Goal: Task Accomplishment & Management: Use online tool/utility

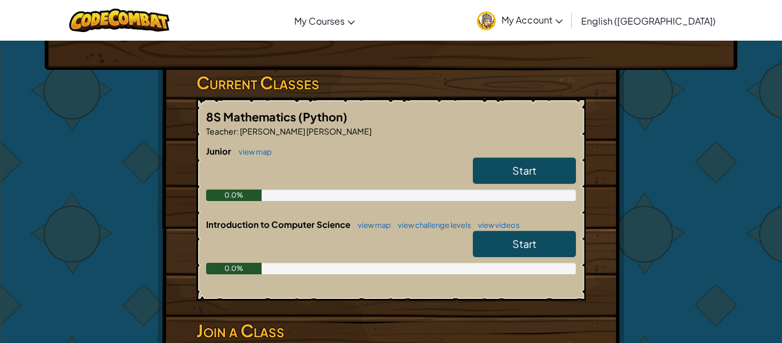
scroll to position [162, 0]
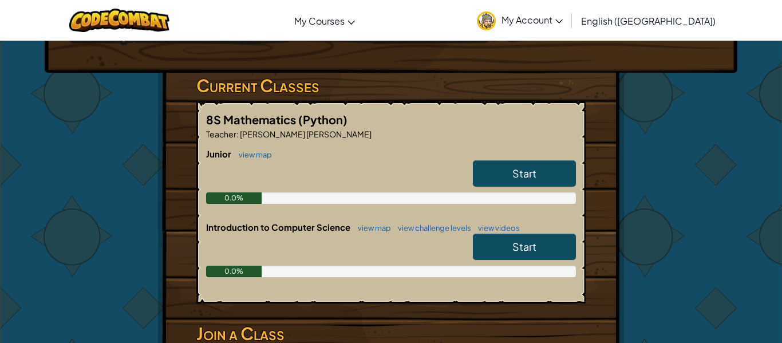
click at [394, 222] on h6 "Introduction to Computer Science view map view challenge levels view videos" at bounding box center [391, 227] width 370 height 13
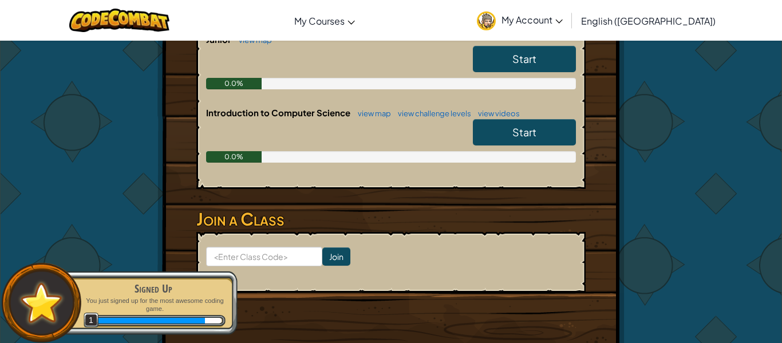
scroll to position [275, 0]
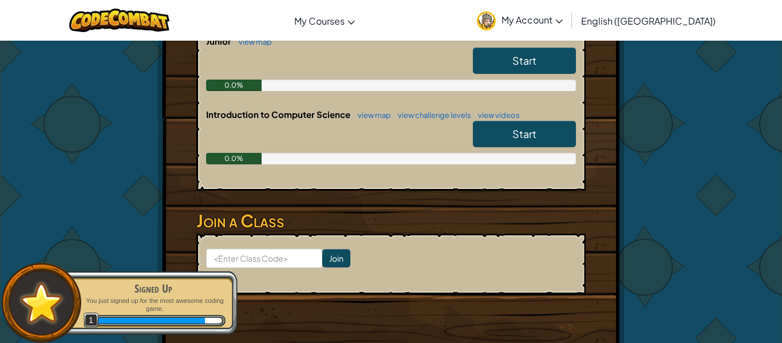
click at [251, 269] on form "Join" at bounding box center [391, 264] width 390 height 61
click at [251, 266] on input at bounding box center [264, 258] width 116 height 19
paste input "BallPoolSheep"
type input "BallPoolSheep"
click at [339, 250] on input "Join" at bounding box center [337, 258] width 28 height 18
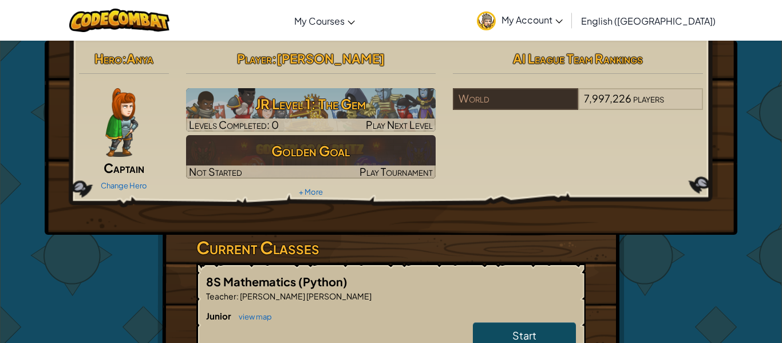
click at [125, 114] on img at bounding box center [121, 122] width 33 height 69
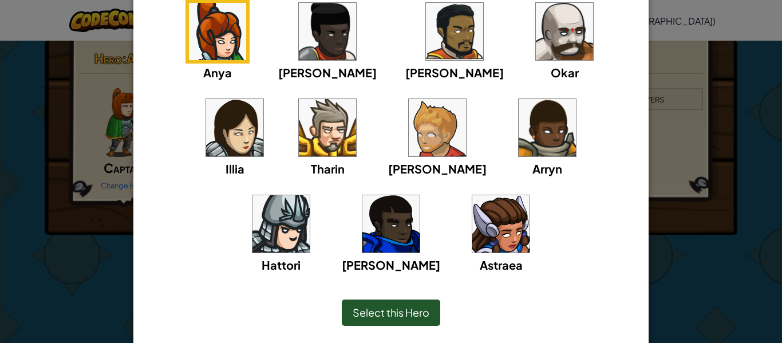
scroll to position [117, 0]
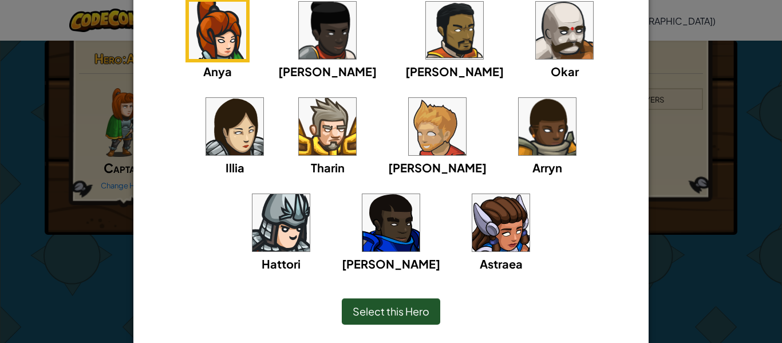
click at [299, 151] on img at bounding box center [327, 126] width 57 height 57
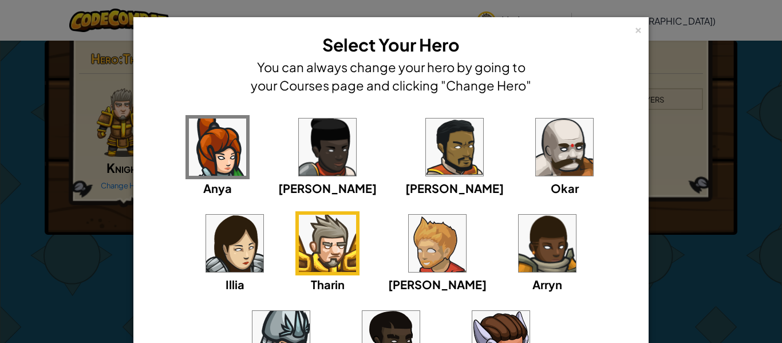
scroll to position [151, 0]
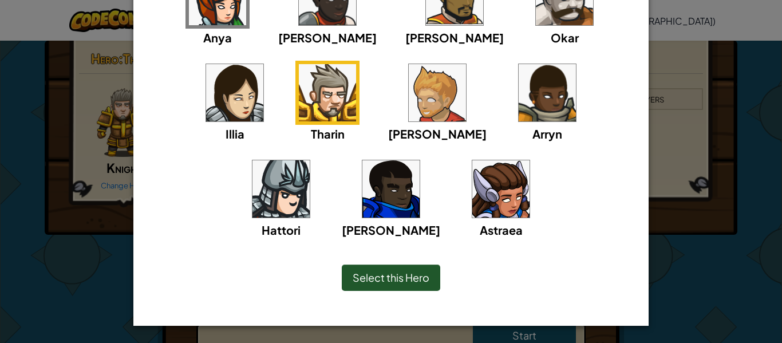
click at [415, 277] on span "Select this Hero" at bounding box center [391, 277] width 77 height 13
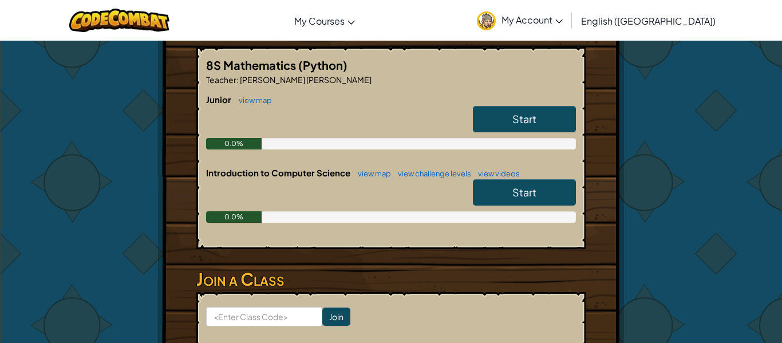
scroll to position [221, 0]
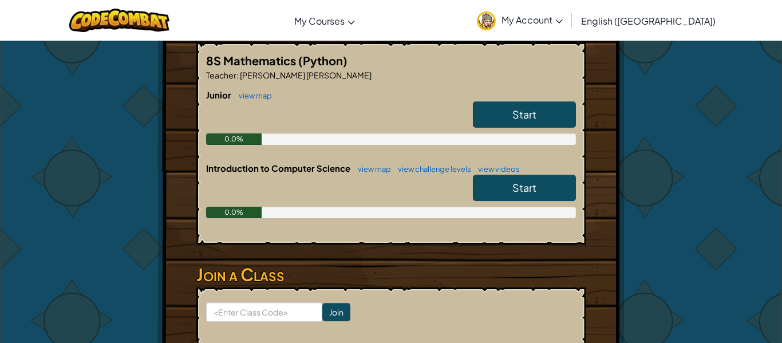
click at [492, 178] on link "Start" at bounding box center [524, 188] width 103 height 26
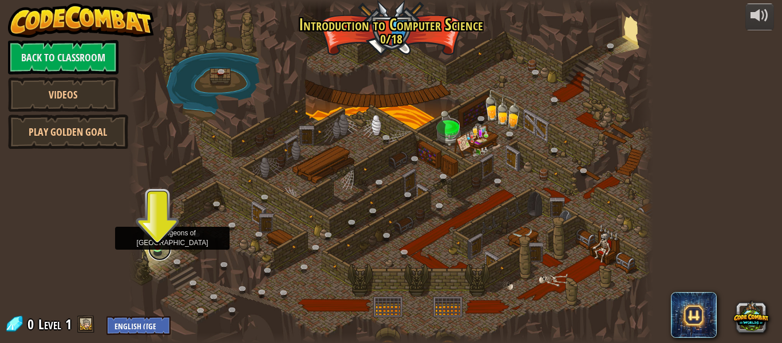
click at [161, 253] on link at bounding box center [159, 249] width 23 height 23
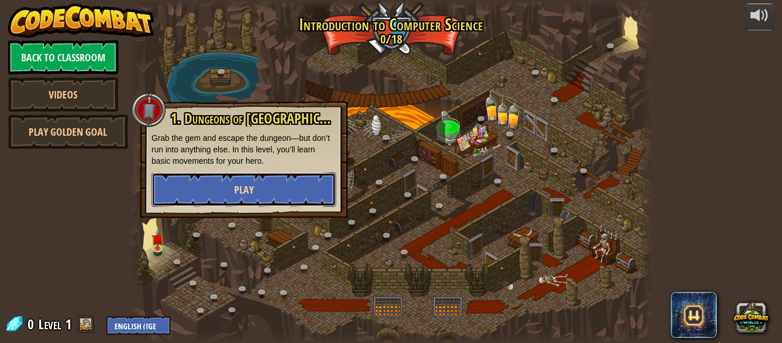
click at [231, 187] on button "Play" at bounding box center [244, 189] width 184 height 34
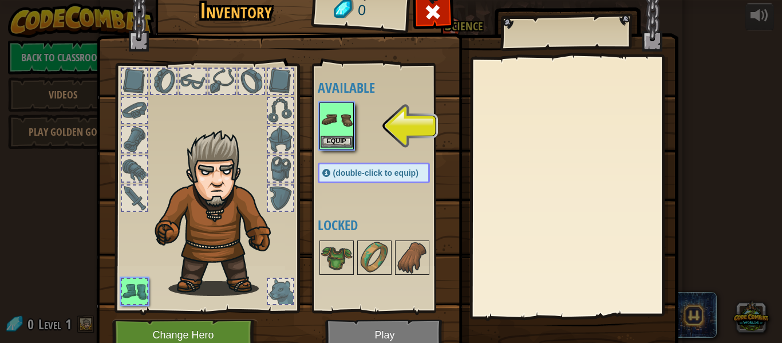
click at [327, 123] on img at bounding box center [337, 120] width 32 height 32
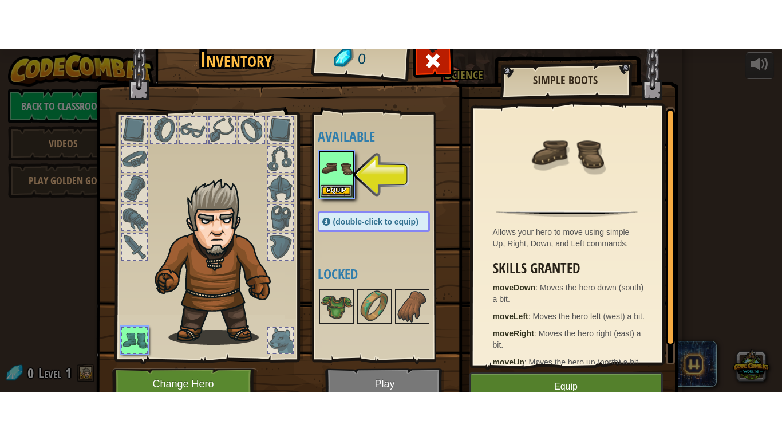
scroll to position [52, 0]
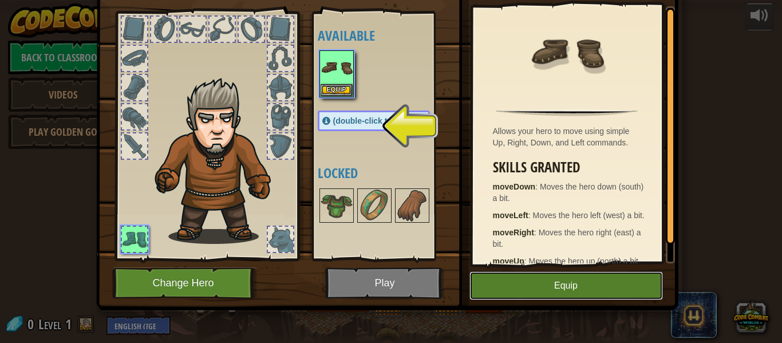
click at [509, 300] on button "Equip" at bounding box center [567, 286] width 194 height 29
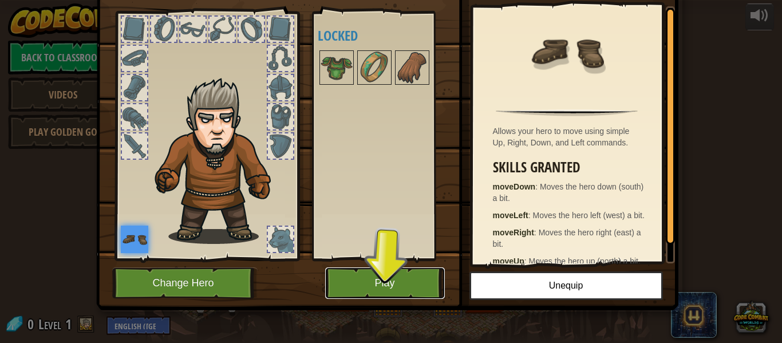
click at [371, 270] on button "Play" at bounding box center [385, 284] width 120 height 32
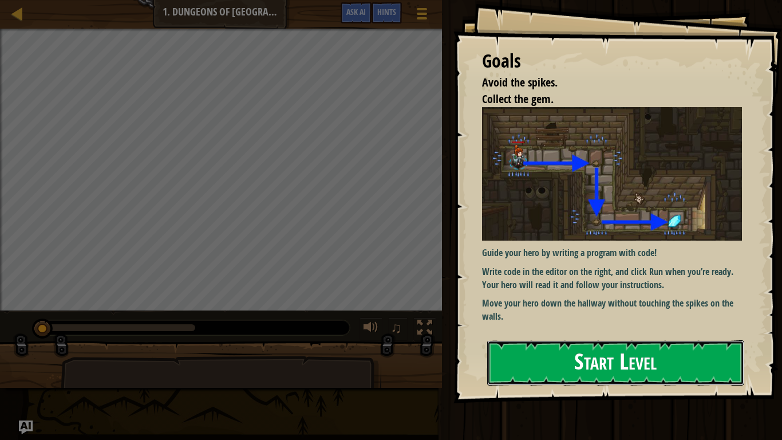
click at [572, 343] on button "Start Level" at bounding box center [615, 362] width 257 height 45
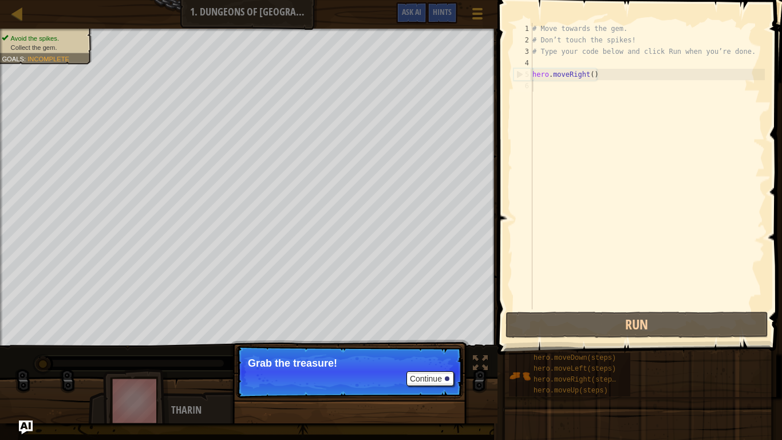
click at [558, 82] on div "# Move towards the gem. # Don’t touch the spikes! # Type your code below and cl…" at bounding box center [647, 177] width 235 height 309
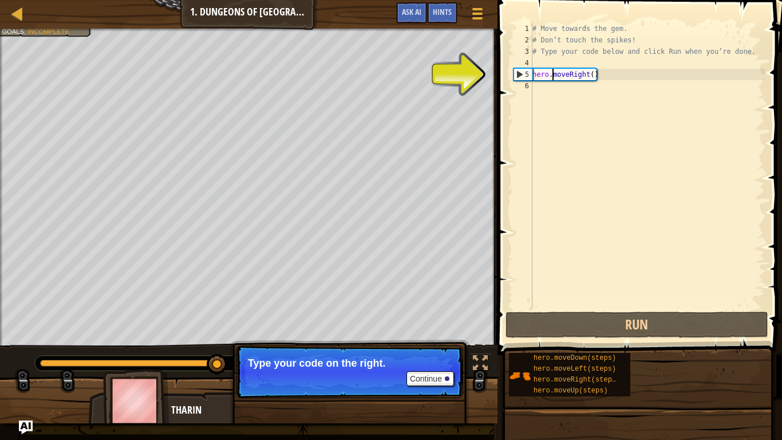
click at [551, 76] on div "# Move towards the gem. # Don’t touch the spikes! # Type your code below and cl…" at bounding box center [647, 177] width 235 height 309
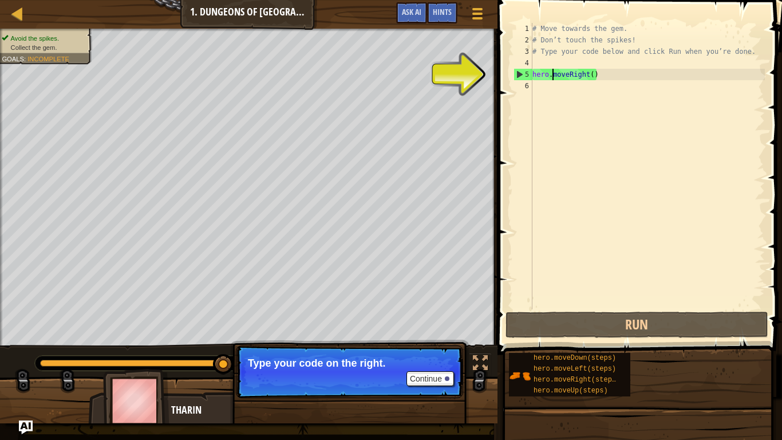
click at [551, 76] on div "# Move towards the gem. # Don’t touch the spikes! # Type your code below and cl…" at bounding box center [647, 177] width 235 height 309
type textarea "hero.moveRight()"
click at [552, 85] on div "# Move towards the gem. # Don’t touch the spikes! # Type your code below and cl…" at bounding box center [647, 177] width 235 height 309
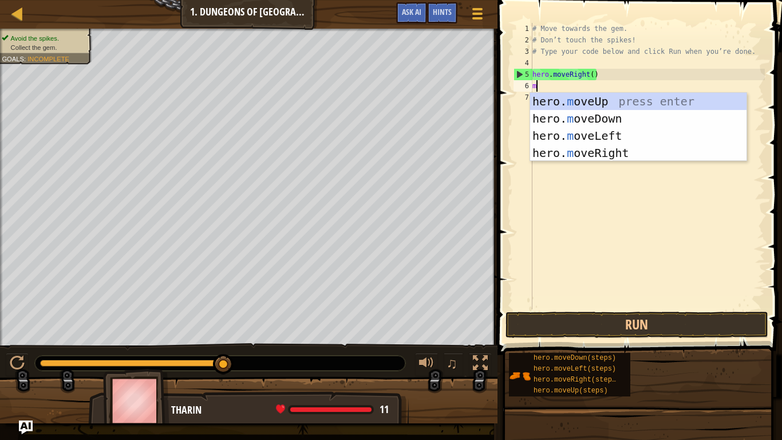
scroll to position [5, 0]
type textarea "move"
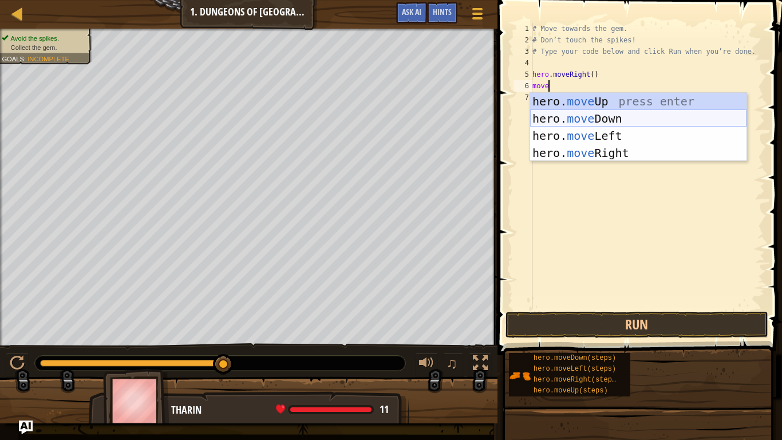
click at [568, 124] on div "hero. move Up press enter hero. move Down press enter hero. move Left press ent…" at bounding box center [638, 144] width 217 height 103
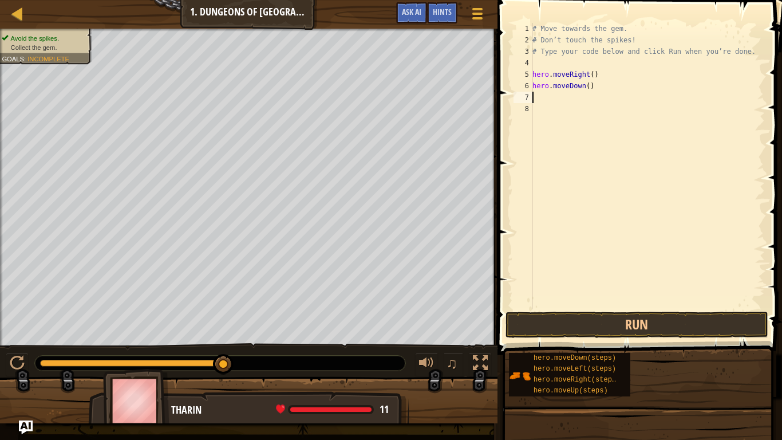
scroll to position [5, 0]
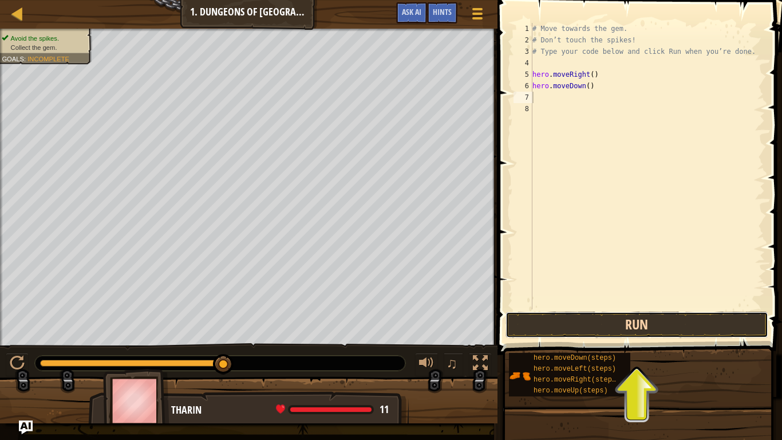
click at [630, 320] on button "Run" at bounding box center [637, 325] width 263 height 26
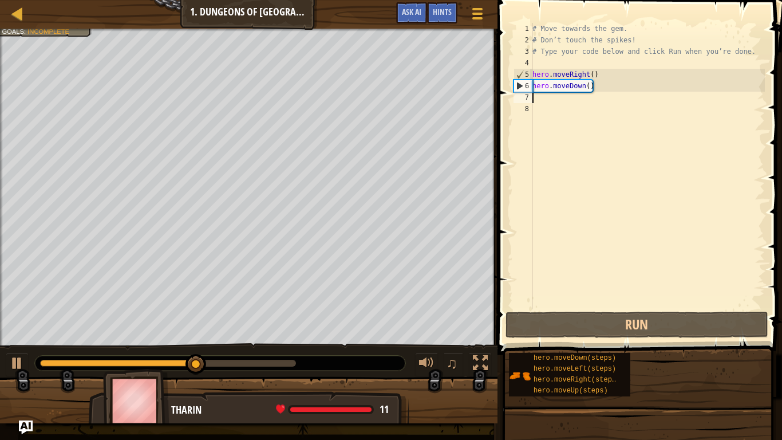
click at [561, 99] on div "# Move towards the gem. # Don’t touch the spikes! # Type your code below and cl…" at bounding box center [647, 177] width 235 height 309
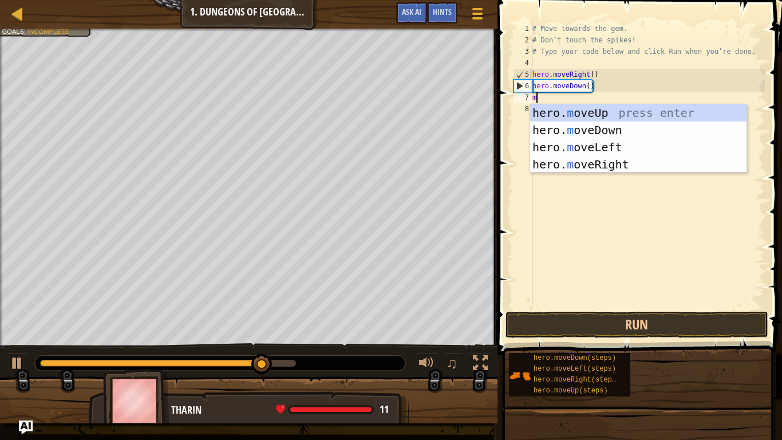
type textarea "mo"
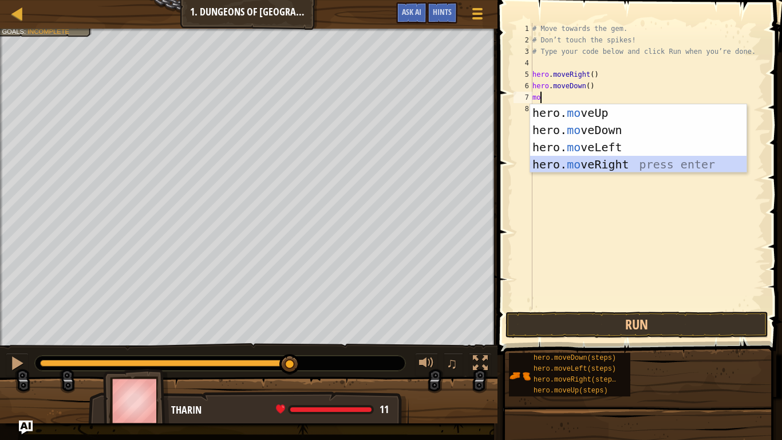
click at [635, 171] on div "hero. mo veUp press enter hero. mo veDown press enter hero. mo veLeft press ent…" at bounding box center [638, 155] width 217 height 103
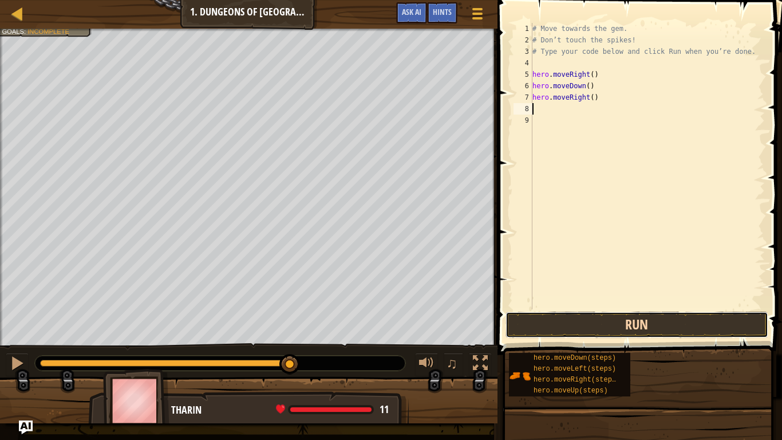
click at [599, 332] on button "Run" at bounding box center [637, 325] width 263 height 26
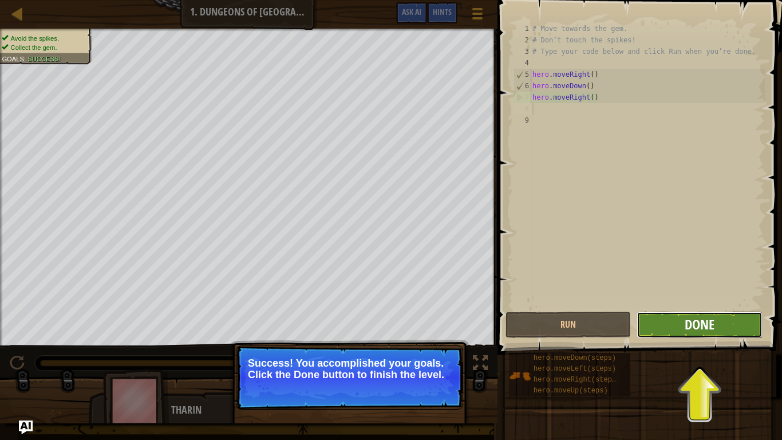
click at [699, 326] on span "Done" at bounding box center [700, 324] width 30 height 18
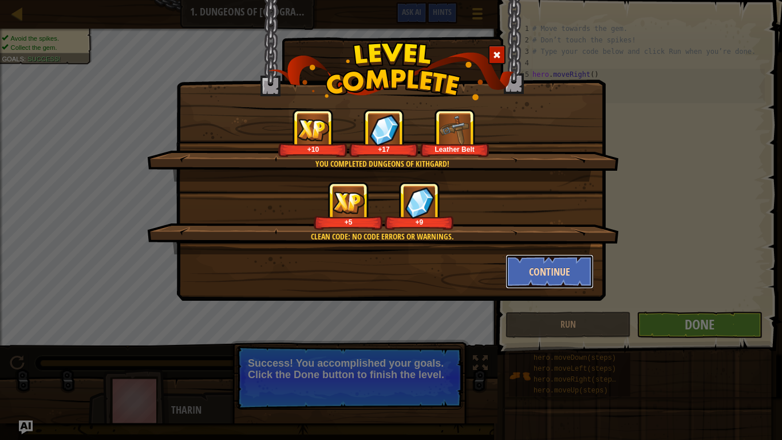
click at [542, 265] on button "Continue" at bounding box center [550, 271] width 89 height 34
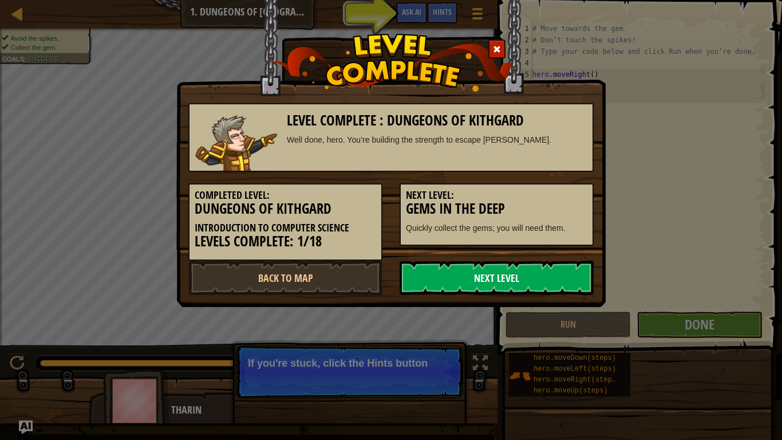
click at [464, 269] on link "Next Level" at bounding box center [497, 278] width 194 height 34
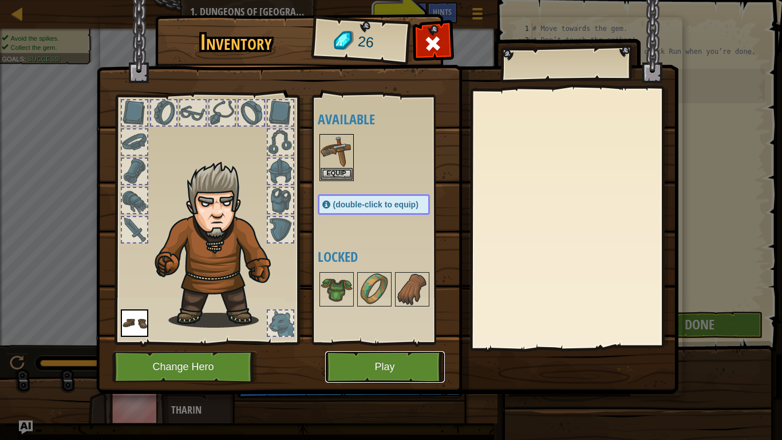
click at [383, 343] on button "Play" at bounding box center [385, 367] width 120 height 32
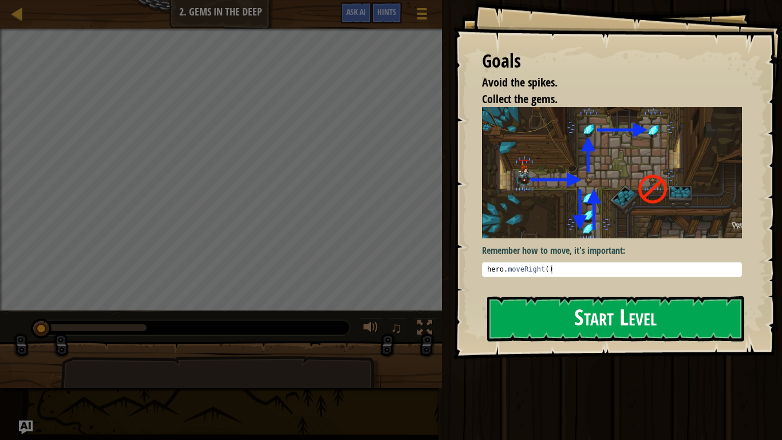
click at [560, 325] on button "Start Level" at bounding box center [615, 318] width 257 height 45
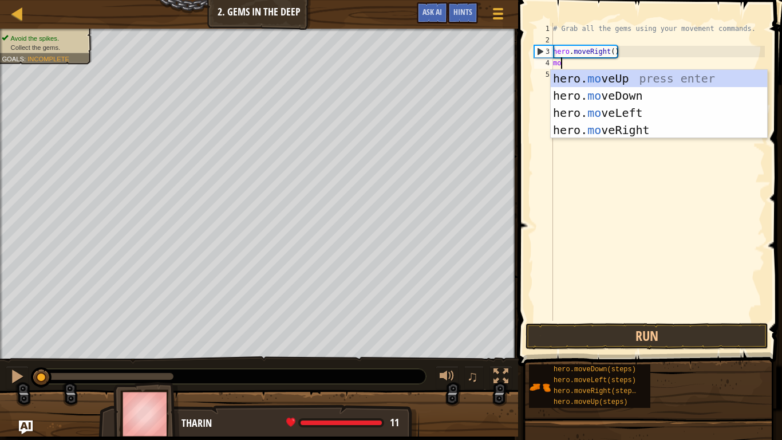
scroll to position [5, 1]
type textarea "m"
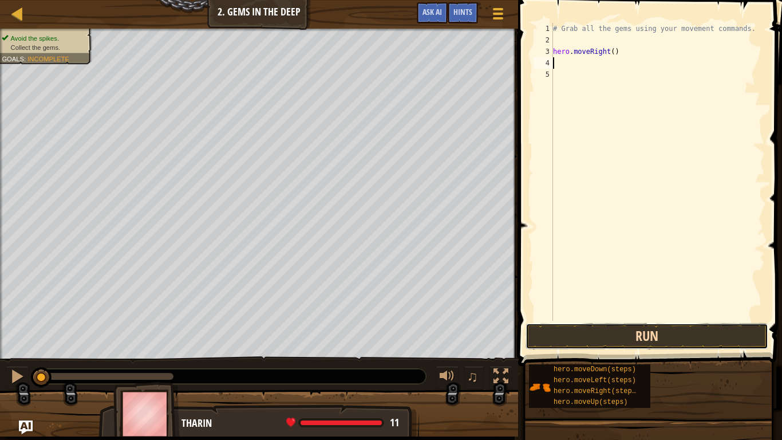
click at [630, 336] on button "Run" at bounding box center [647, 336] width 243 height 26
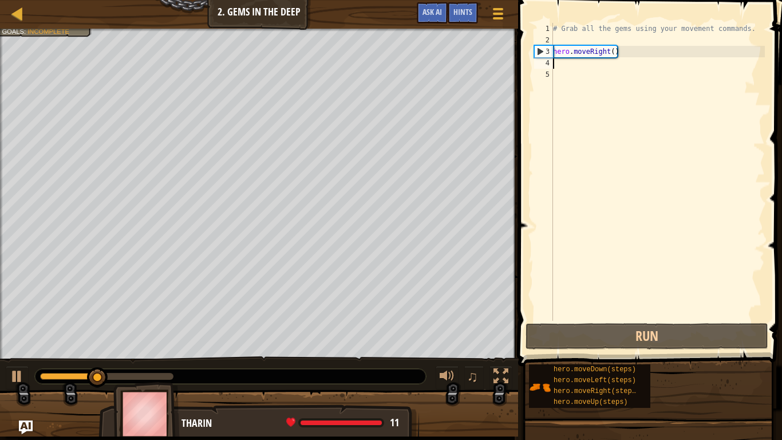
type textarea "m"
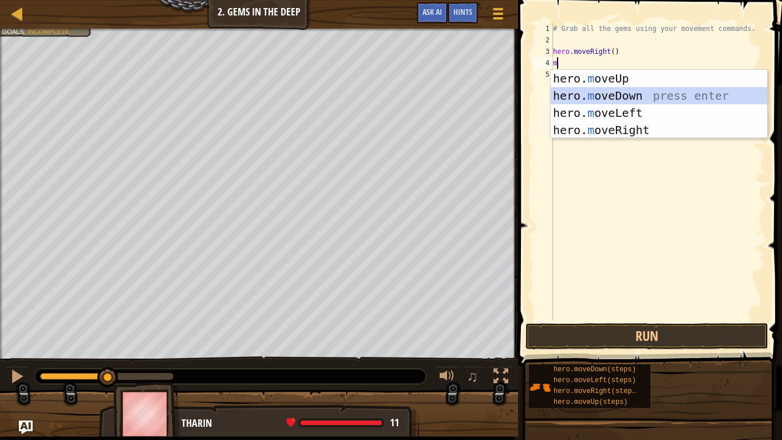
click at [600, 100] on div "hero. m oveUp press enter hero. m oveDown press enter hero. m oveLeft press ent…" at bounding box center [659, 121] width 217 height 103
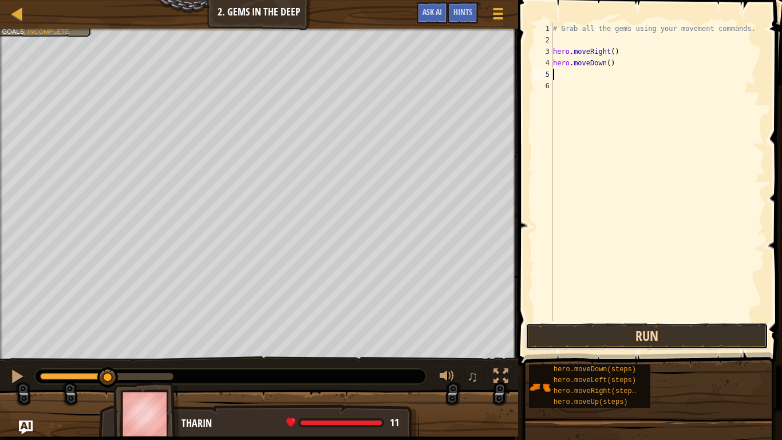
click at [625, 340] on button "Run" at bounding box center [647, 336] width 243 height 26
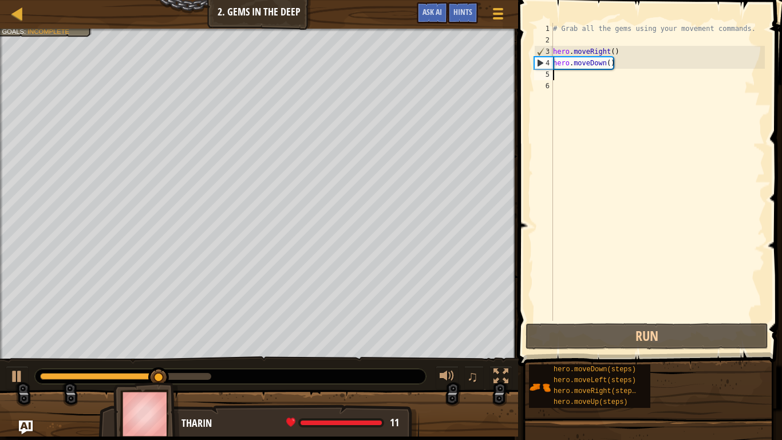
click at [592, 61] on div "# Grab all the gems using your movement commands. hero . moveRight ( ) hero . m…" at bounding box center [658, 183] width 214 height 321
type textarea "hero.moveDown()"
click at [592, 62] on div "# Grab all the gems using your movement commands. hero . moveRight ( ) hero . m…" at bounding box center [658, 183] width 214 height 321
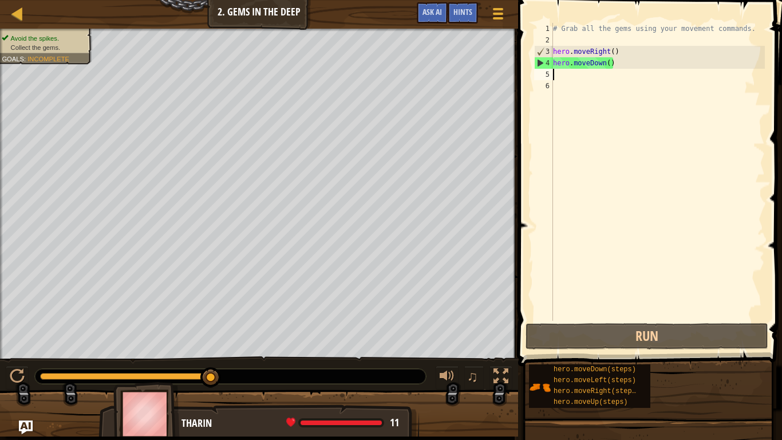
click at [590, 78] on div "# Grab all the gems using your movement commands. hero . moveRight ( ) hero . m…" at bounding box center [658, 183] width 214 height 321
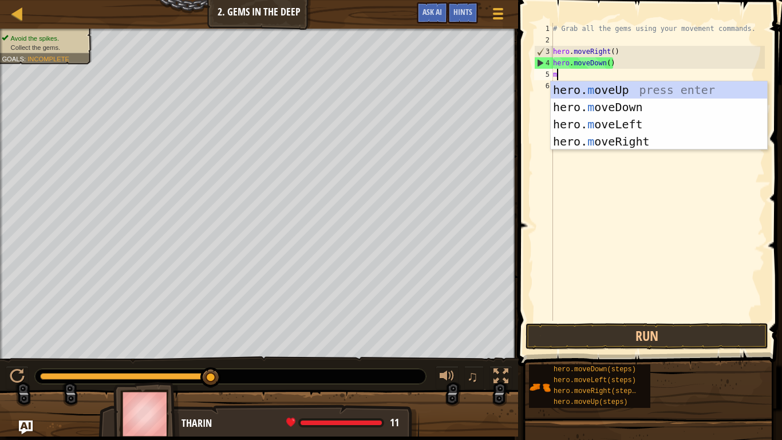
scroll to position [5, 1]
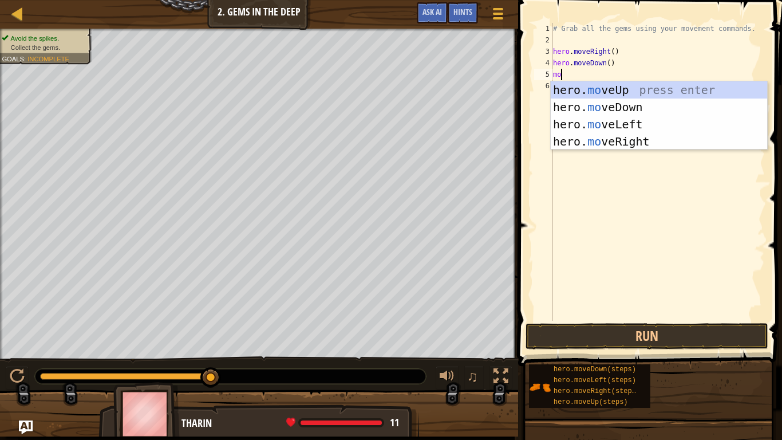
type textarea "move"
click at [635, 93] on div "hero. move Up press enter hero. move Down press enter hero. move Left press ent…" at bounding box center [659, 132] width 217 height 103
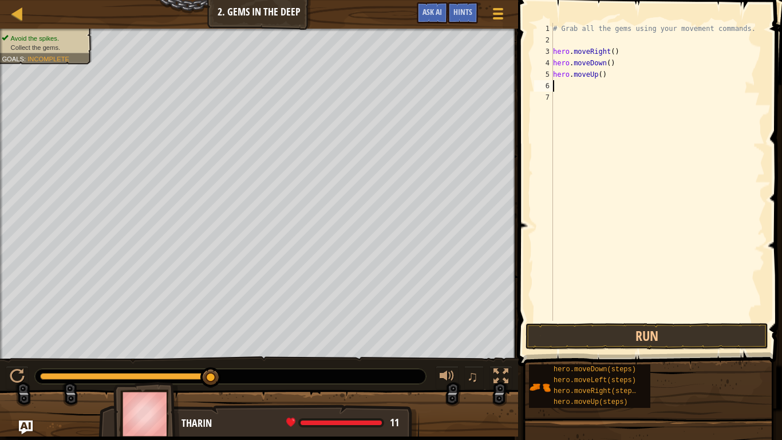
scroll to position [5, 0]
type textarea "hero.moveUp()"
click at [703, 332] on button "Run" at bounding box center [647, 336] width 243 height 26
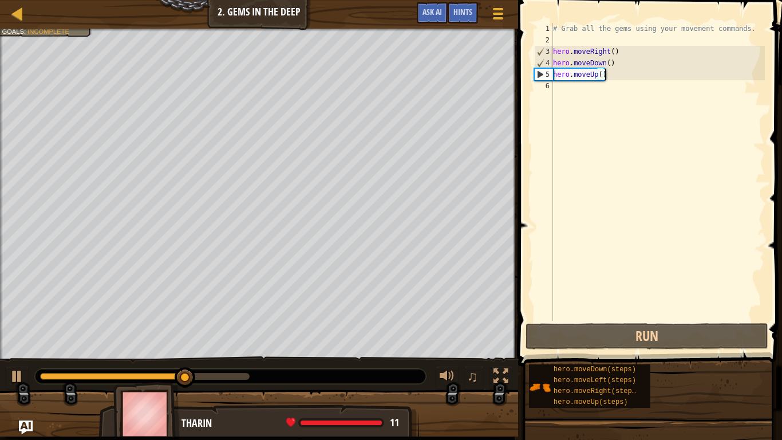
click at [567, 84] on div "# Grab all the gems using your movement commands. hero . moveRight ( ) hero . m…" at bounding box center [658, 183] width 214 height 321
type textarea "m"
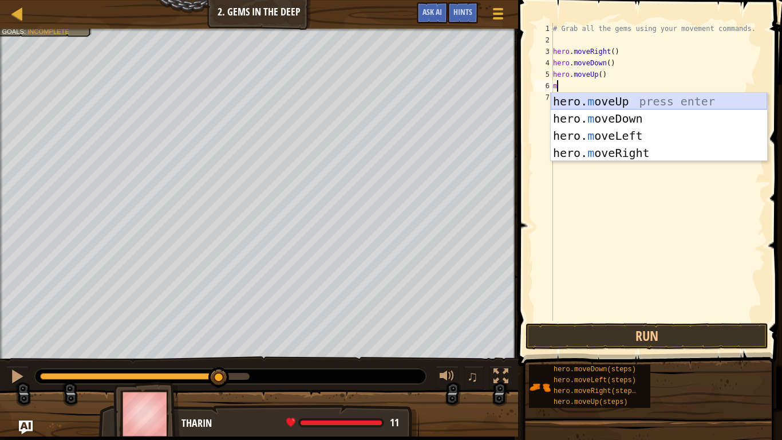
click at [609, 104] on div "hero. m oveUp press enter hero. m oveDown press enter hero. m oveLeft press ent…" at bounding box center [659, 144] width 217 height 103
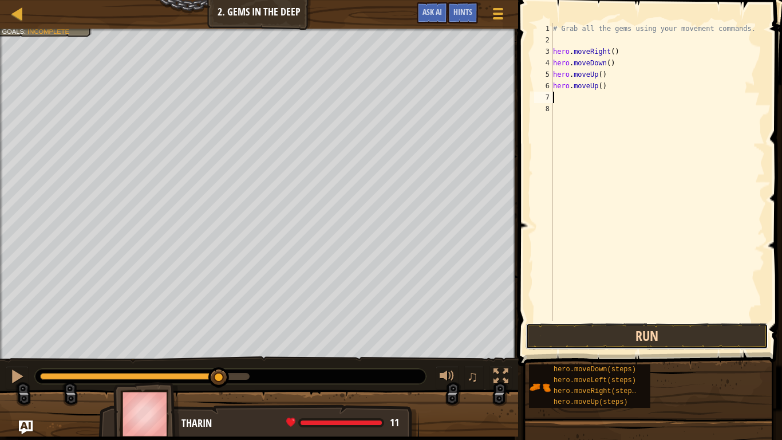
click at [629, 336] on button "Run" at bounding box center [647, 336] width 243 height 26
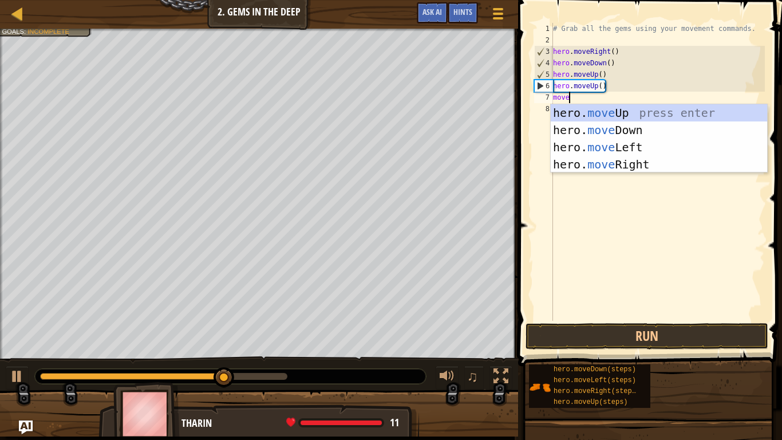
type textarea "moveri"
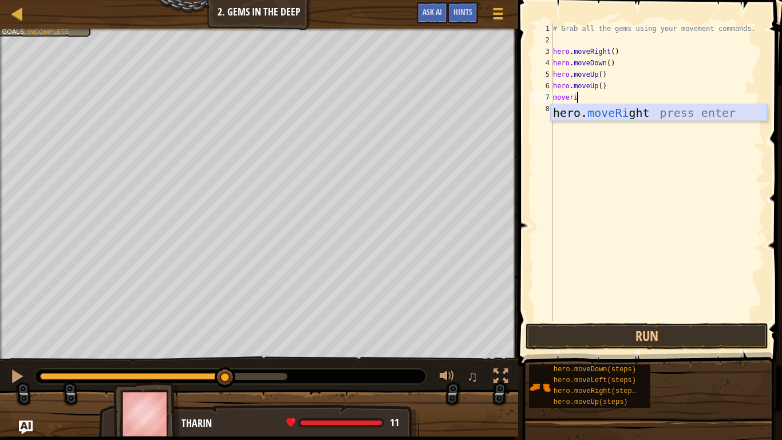
click at [658, 112] on div "hero. moveRi ght press enter" at bounding box center [659, 130] width 217 height 52
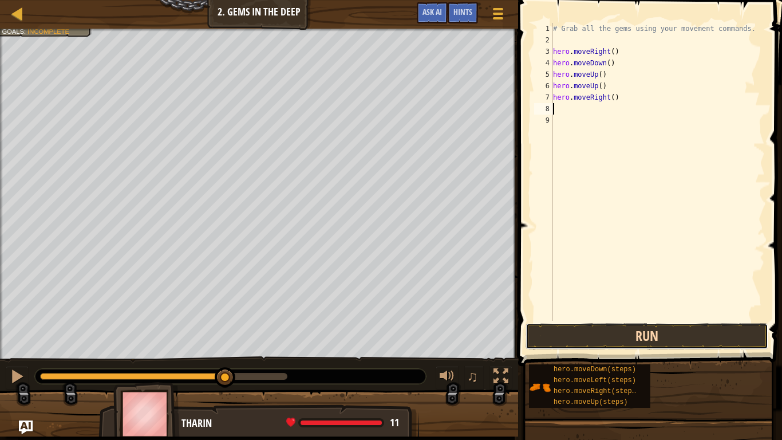
click at [660, 327] on button "Run" at bounding box center [647, 336] width 243 height 26
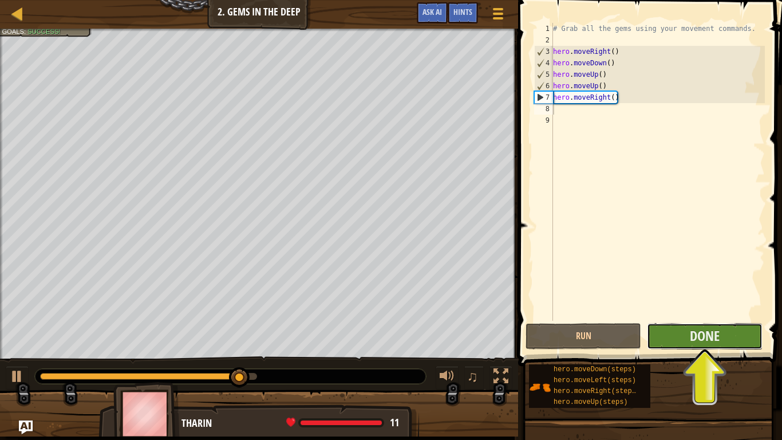
click at [728, 343] on button "Done" at bounding box center [705, 336] width 116 height 26
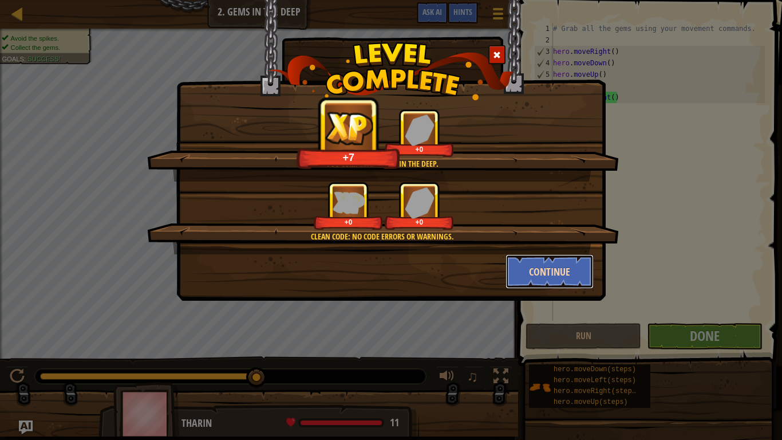
click at [532, 267] on button "Continue" at bounding box center [550, 271] width 89 height 34
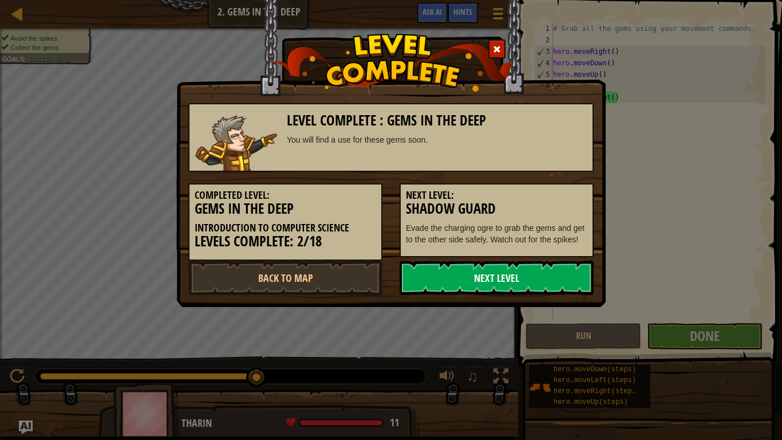
click at [454, 286] on link "Next Level" at bounding box center [497, 278] width 194 height 34
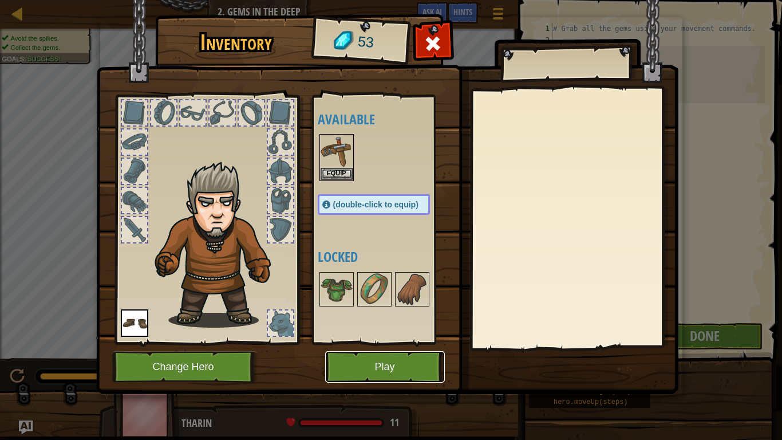
click at [351, 343] on button "Play" at bounding box center [385, 367] width 120 height 32
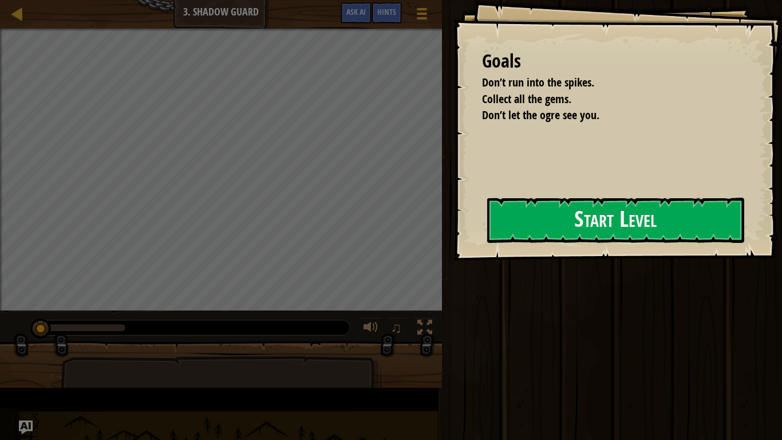
click at [351, 343] on div at bounding box center [221, 403] width 321 height 95
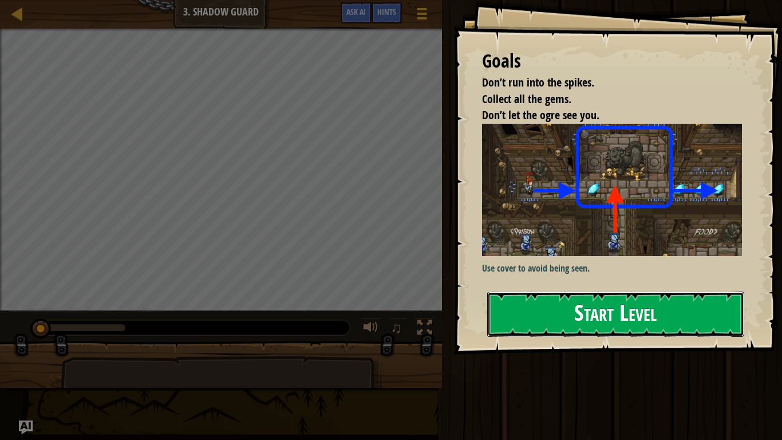
click at [525, 306] on button "Start Level" at bounding box center [615, 314] width 257 height 45
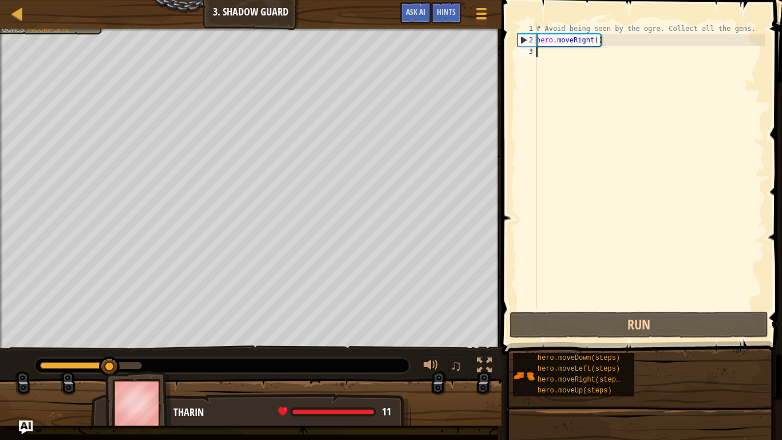
type textarea "m"
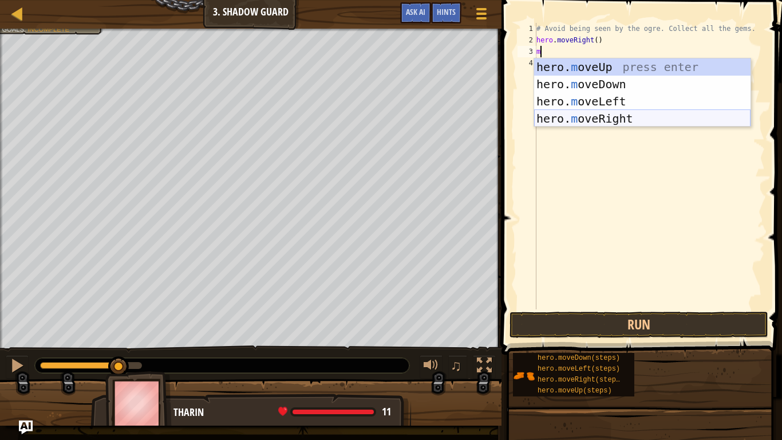
click at [632, 113] on div "hero. m oveUp press enter hero. m oveDown press enter hero. m oveLeft press ent…" at bounding box center [642, 109] width 217 height 103
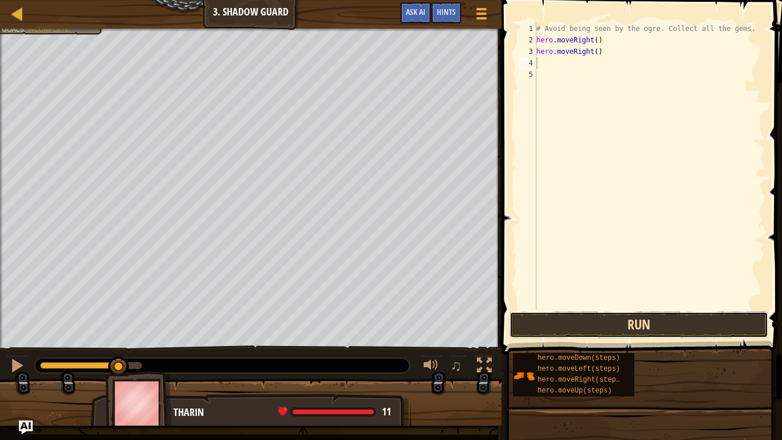
click at [627, 325] on button "Run" at bounding box center [639, 325] width 259 height 26
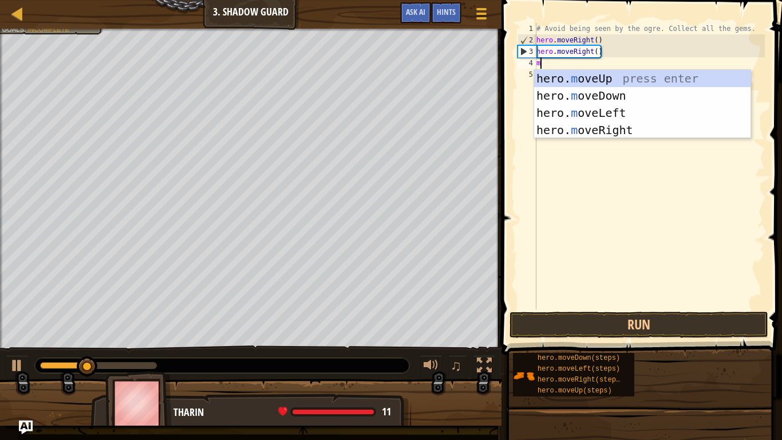
type textarea "mo"
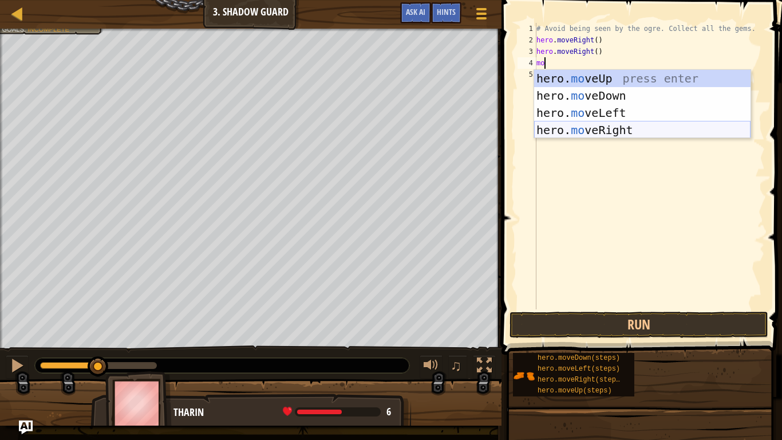
click at [623, 127] on div "hero. mo veUp press enter hero. mo veDown press enter hero. mo veLeft press ent…" at bounding box center [642, 121] width 217 height 103
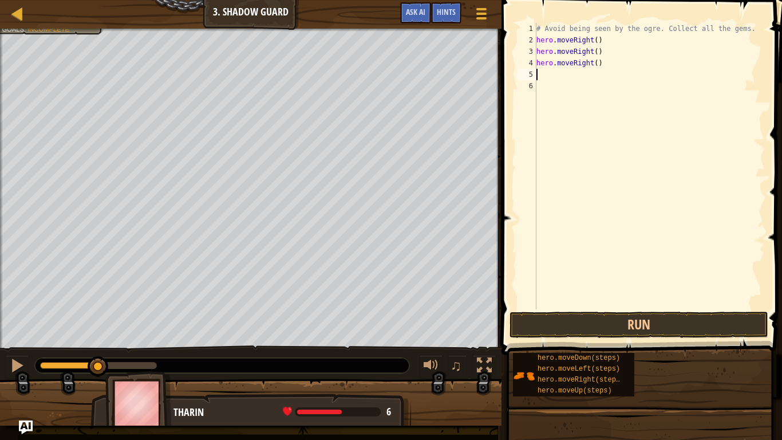
scroll to position [5, 0]
type textarea "mo"
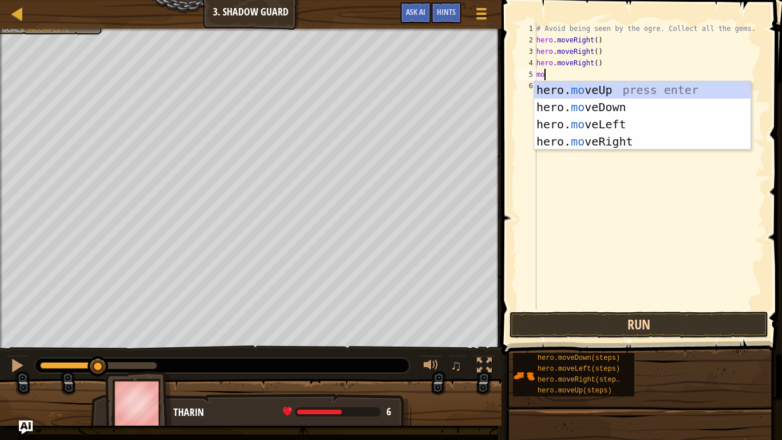
scroll to position [5, 1]
click at [612, 143] on div "hero. mo veUp press enter hero. mo veDown press enter hero. mo veLeft press ent…" at bounding box center [642, 132] width 217 height 103
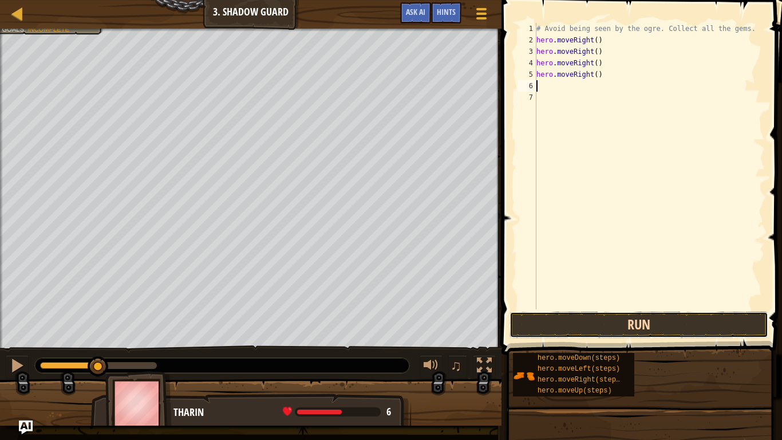
click at [654, 318] on button "Run" at bounding box center [639, 325] width 259 height 26
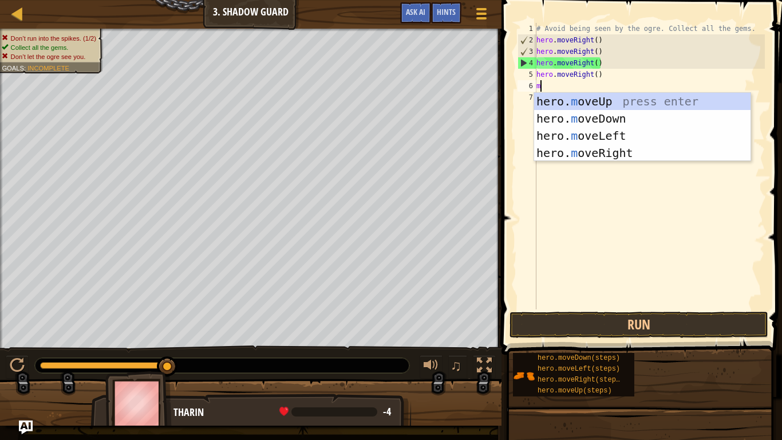
type textarea "mo"
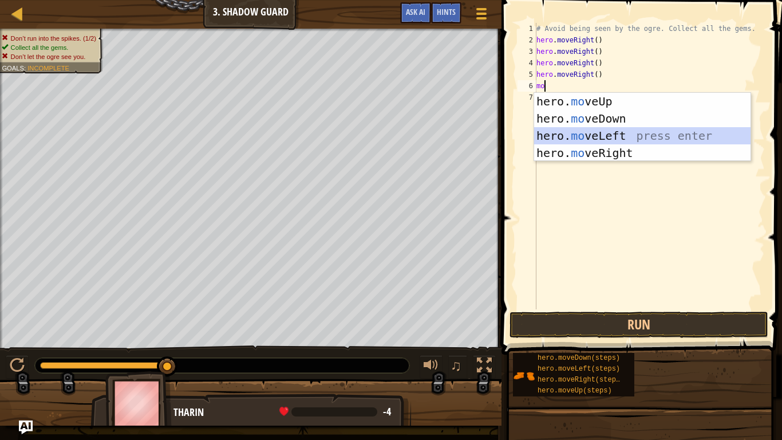
click at [588, 132] on div "hero. mo veUp press enter hero. mo veDown press enter hero. mo veLeft press ent…" at bounding box center [642, 144] width 217 height 103
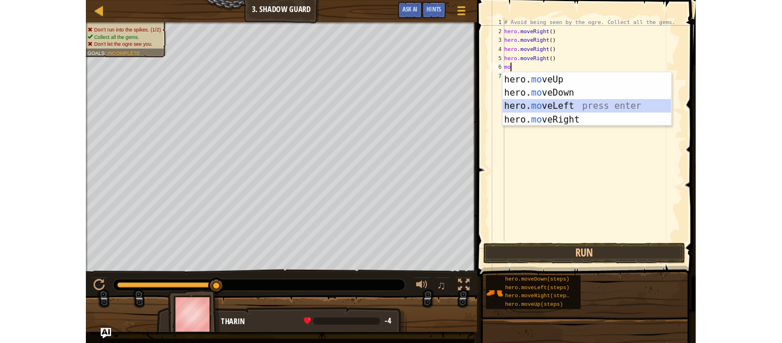
scroll to position [5, 0]
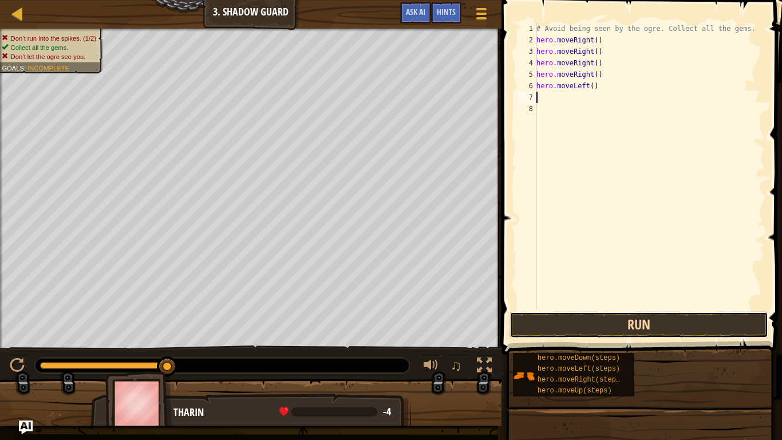
click at [597, 331] on button "Run" at bounding box center [639, 325] width 259 height 26
